Goal: Task Accomplishment & Management: Manage account settings

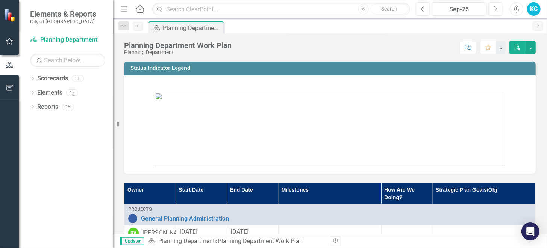
scroll to position [113, 0]
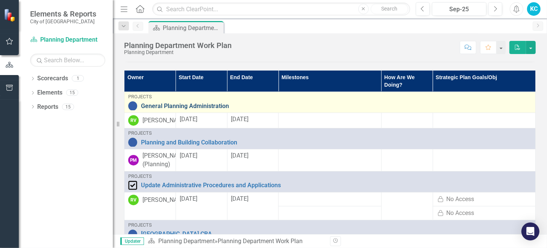
click at [180, 103] on link "General Planning Administration" at bounding box center [336, 106] width 391 height 7
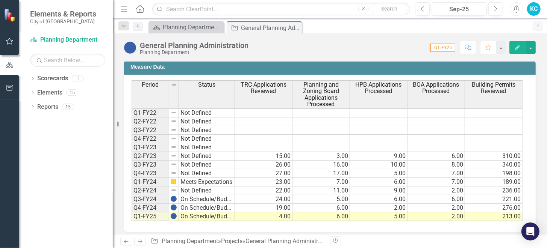
scroll to position [432, 0]
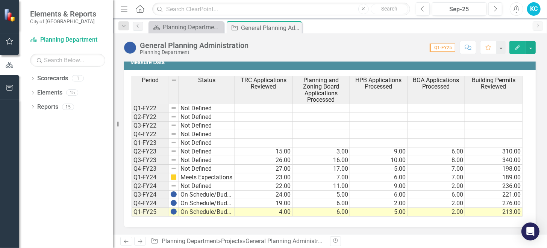
click at [274, 209] on td "4.00" at bounding box center [264, 212] width 58 height 9
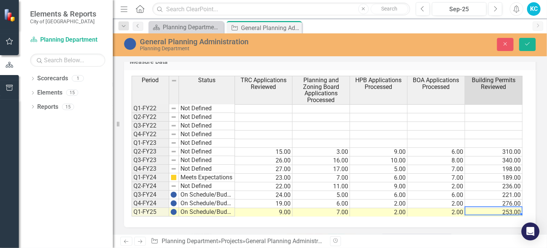
scroll to position [437, 0]
type textarea "253"
click at [154, 208] on td "Q1-FY25" at bounding box center [151, 212] width 38 height 9
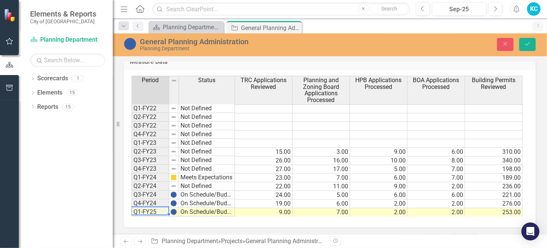
drag, startPoint x: 168, startPoint y: 213, endPoint x: 168, endPoint y: 221, distance: 7.9
click at [168, 221] on div "Period Status TRC Applications Reviewed Planning and Zoning Board Applications …" at bounding box center [330, 149] width 412 height 158
click at [527, 48] on button "Save" at bounding box center [527, 44] width 17 height 13
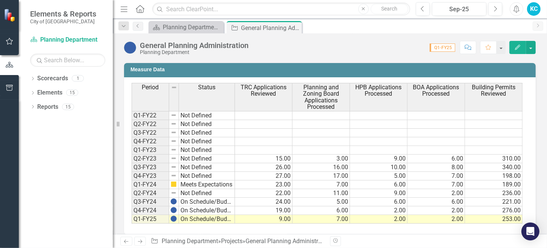
scroll to position [432, 0]
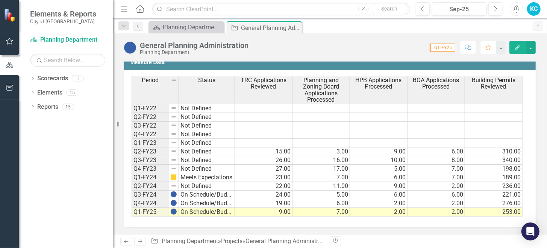
click at [142, 211] on td "Q1-FY25" at bounding box center [151, 212] width 38 height 9
drag, startPoint x: 169, startPoint y: 215, endPoint x: 169, endPoint y: 222, distance: 7.5
click at [168, 227] on div "Period Status TRC Applications Reviewed Planning and Zoning Board Applications …" at bounding box center [330, 149] width 412 height 158
click at [518, 44] on button "Edit" at bounding box center [517, 47] width 17 height 13
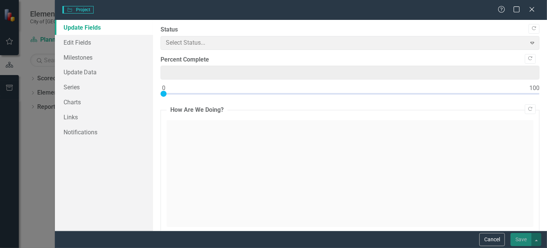
type input "0"
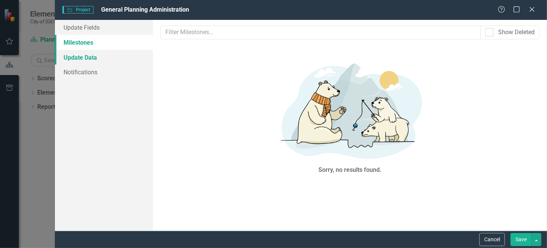
click at [74, 58] on link "Update Data" at bounding box center [104, 57] width 98 height 15
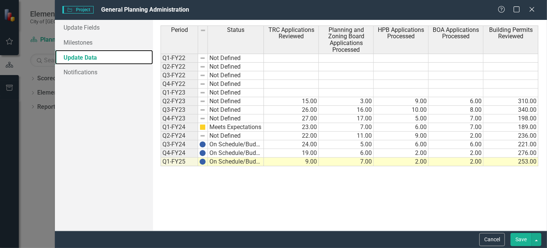
scroll to position [0, 0]
click at [167, 164] on td "Q1-FY25" at bounding box center [180, 162] width 38 height 9
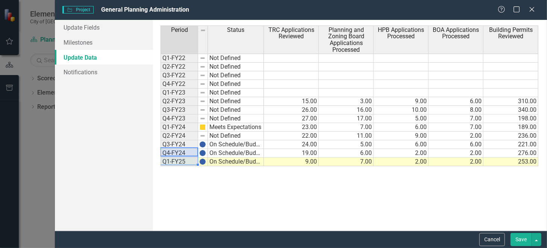
drag, startPoint x: 173, startPoint y: 153, endPoint x: 173, endPoint y: 160, distance: 6.4
click at [173, 160] on tbody "Q1-FY22 Not Defined Q2-FY22 Not Defined Q3-FY22 Not Defined Q4-FY22 Not Defined…" at bounding box center [212, 110] width 103 height 113
drag, startPoint x: 197, startPoint y: 164, endPoint x: 197, endPoint y: 185, distance: 21.1
click at [161, 185] on div "Period Status Q1-FY22 Not Defined Q2-FY22 Not Defined Q3-FY22 Not Defined Q4-FY…" at bounding box center [161, 114] width 0 height 176
click at [176, 168] on td at bounding box center [180, 171] width 38 height 9
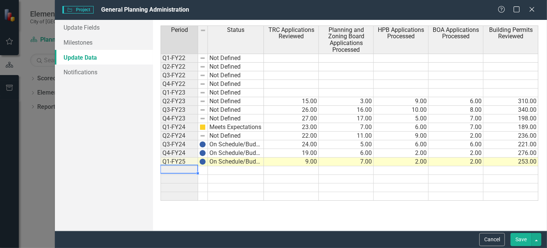
click at [217, 167] on td at bounding box center [236, 171] width 56 height 9
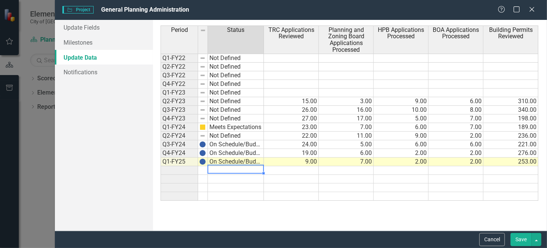
click at [188, 169] on td at bounding box center [180, 171] width 38 height 9
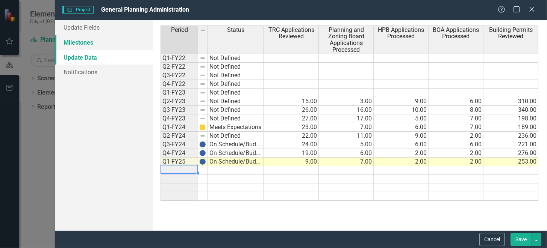
click at [85, 42] on link "Milestones" at bounding box center [104, 42] width 98 height 15
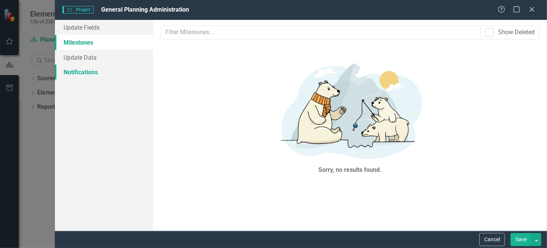
click at [89, 68] on link "Notifications" at bounding box center [104, 72] width 98 height 15
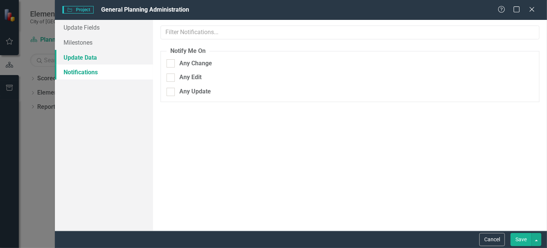
click at [86, 57] on link "Update Data" at bounding box center [104, 57] width 98 height 15
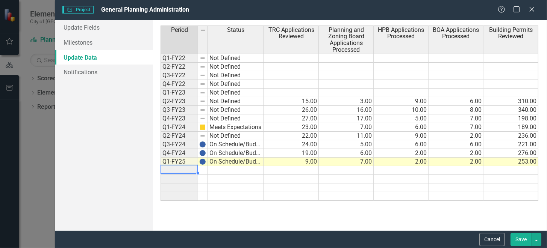
click at [170, 168] on td at bounding box center [180, 171] width 38 height 9
click at [539, 241] on button "button" at bounding box center [537, 239] width 10 height 13
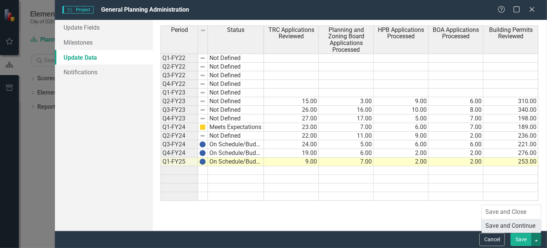
click at [515, 229] on link "Save and Continue" at bounding box center [511, 227] width 59 height 14
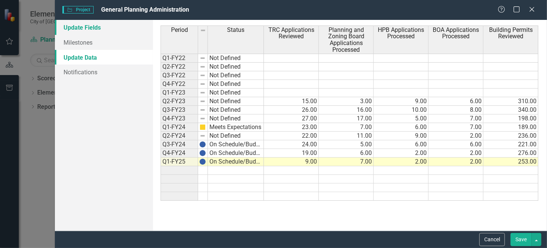
click at [73, 24] on link "Update Fields" at bounding box center [104, 27] width 98 height 15
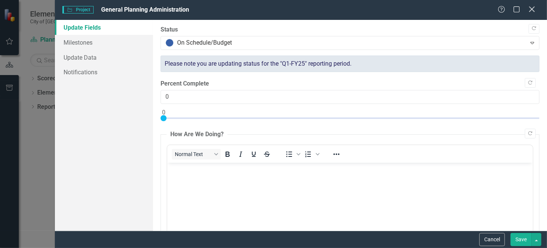
click at [530, 8] on icon at bounding box center [532, 9] width 6 height 6
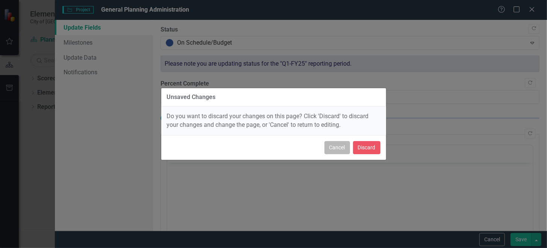
click at [340, 146] on button "Cancel" at bounding box center [337, 147] width 26 height 13
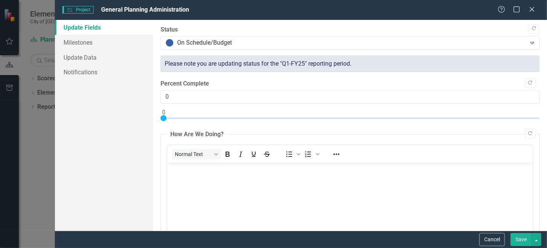
drag, startPoint x: 520, startPoint y: 237, endPoint x: 127, endPoint y: 118, distance: 411.1
click at [520, 237] on button "Save" at bounding box center [520, 239] width 21 height 13
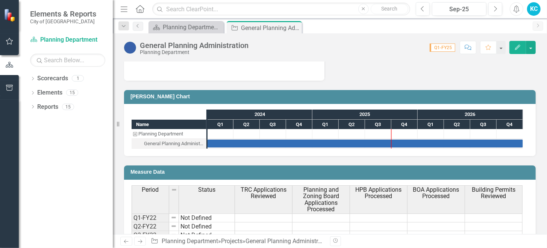
scroll to position [320, 0]
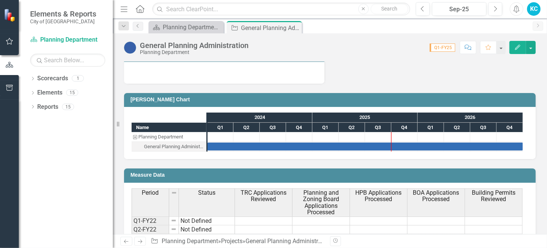
click at [166, 145] on div "General Planning Administration" at bounding box center [174, 147] width 60 height 10
click at [160, 133] on div "Planning Department" at bounding box center [160, 137] width 45 height 10
click at [252, 34] on div "General Planning Administration Planning Department Score: N/A Q1-FY25 Complete…" at bounding box center [330, 44] width 434 height 23
click at [253, 26] on div "General Planning Administration" at bounding box center [261, 27] width 40 height 9
click at [438, 48] on span "Q1-FY25" at bounding box center [443, 48] width 26 height 8
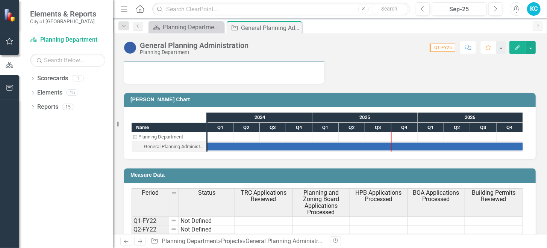
drag, startPoint x: 438, startPoint y: 48, endPoint x: 462, endPoint y: 53, distance: 24.7
click at [462, 53] on button "Comment" at bounding box center [468, 47] width 17 height 13
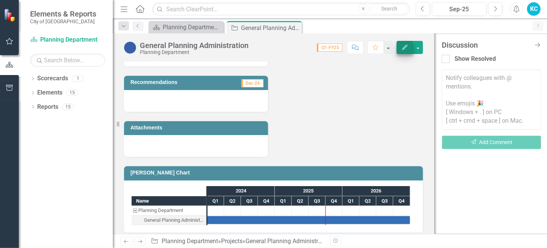
scroll to position [386, 0]
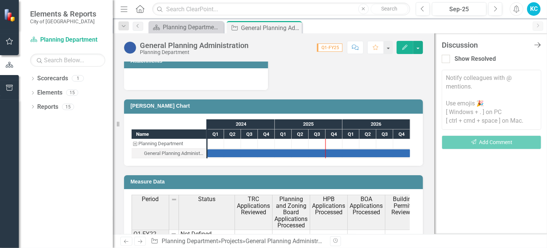
click at [538, 44] on icon "Close Discussion Bar" at bounding box center [537, 44] width 9 height 7
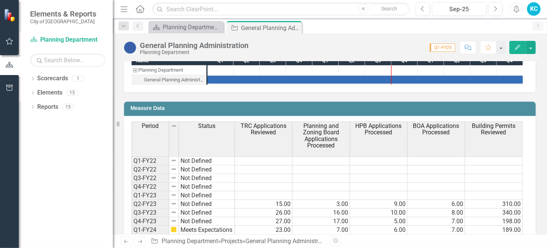
scroll to position [320, 0]
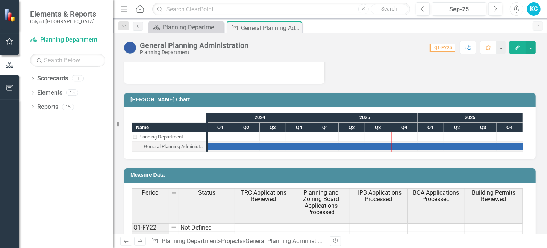
click at [125, 9] on icon "button" at bounding box center [124, 8] width 7 height 5
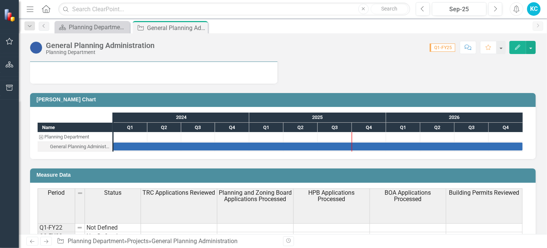
scroll to position [410, 0]
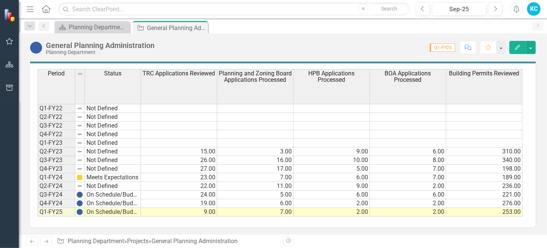
click at [117, 209] on td "On Schedule/Budget" at bounding box center [113, 212] width 56 height 9
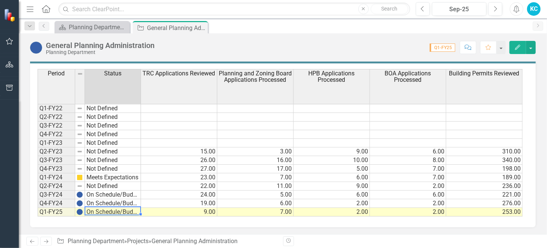
click at [495, 214] on td "253.00" at bounding box center [484, 212] width 76 height 9
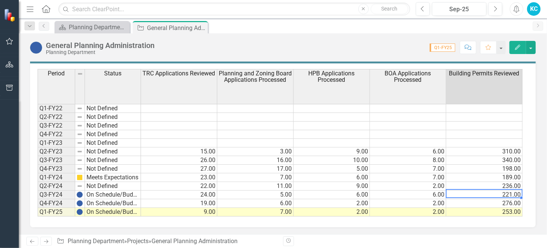
click at [38, 198] on div "Period Status TRC Applications Reviewed Planning and Zoning Board Applications …" at bounding box center [38, 143] width 0 height 148
click at [483, 201] on td "276.00" at bounding box center [484, 204] width 76 height 9
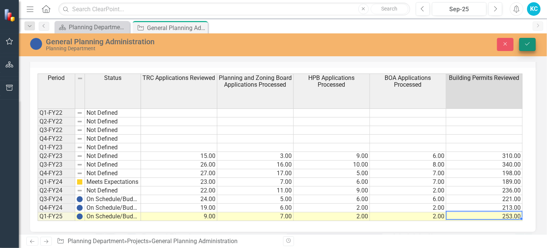
type textarea "253"
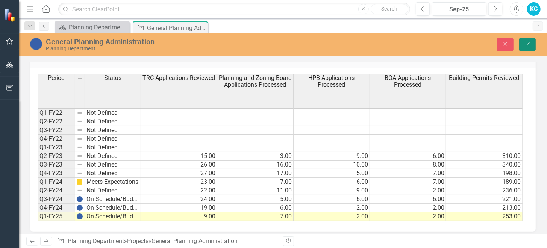
click at [526, 43] on icon "Save" at bounding box center [527, 43] width 7 height 5
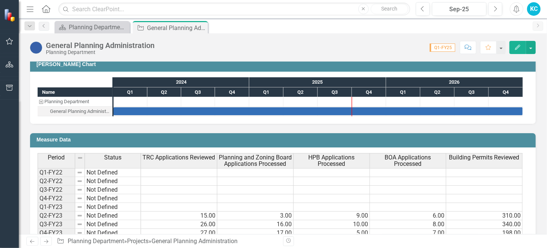
scroll to position [391, 0]
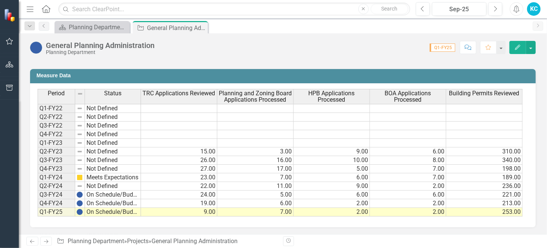
click at [450, 47] on span "Q1-FY25" at bounding box center [443, 48] width 26 height 8
click at [494, 6] on icon "Next" at bounding box center [495, 9] width 4 height 7
click at [95, 25] on div "Planning Department Work Plan" at bounding box center [94, 27] width 50 height 9
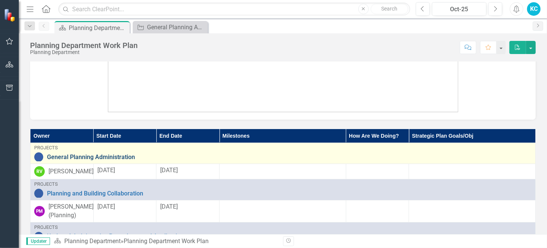
click at [73, 155] on link "General Planning Administration" at bounding box center [289, 157] width 485 height 7
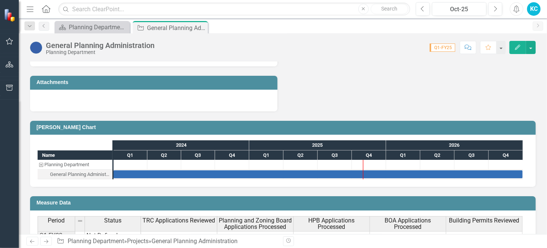
scroll to position [391, 0]
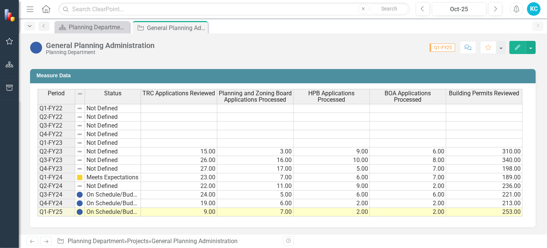
click at [29, 26] on icon "button" at bounding box center [30, 26] width 4 height 2
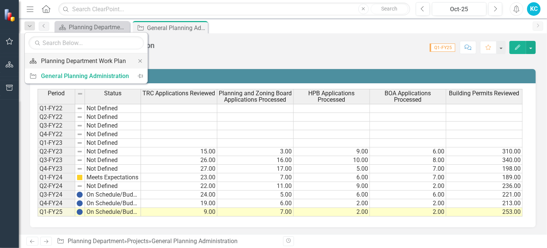
click at [72, 64] on div "Planning Department Work Plan" at bounding box center [85, 60] width 88 height 9
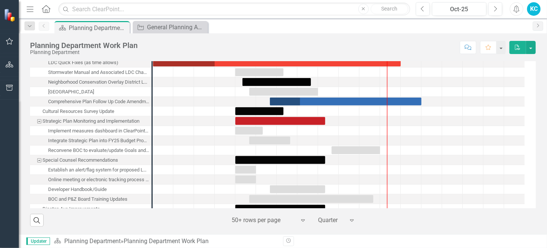
scroll to position [215, 0]
